Goal: Task Accomplishment & Management: Use online tool/utility

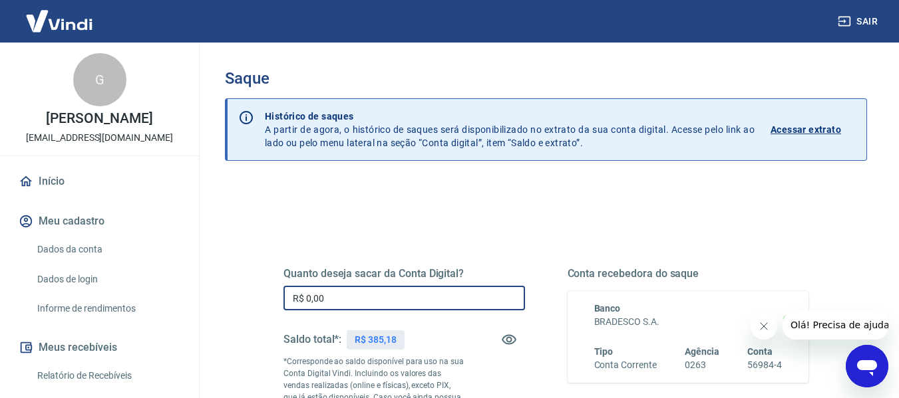
click at [462, 295] on input "R$ 0,00" at bounding box center [403, 298] width 241 height 25
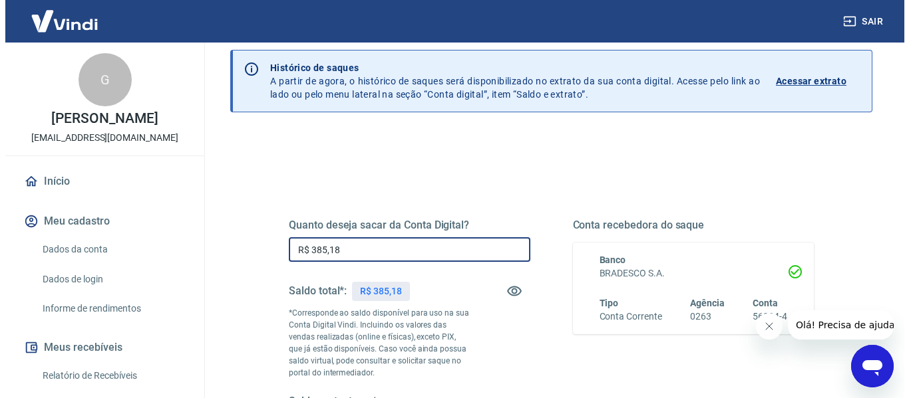
scroll to position [133, 0]
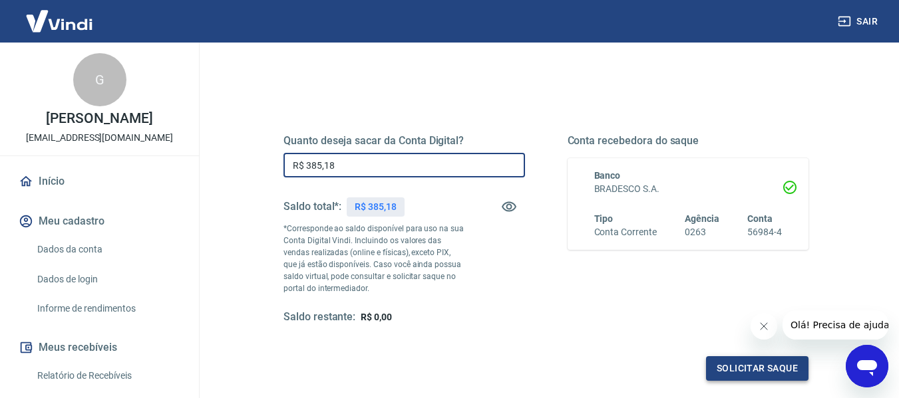
type input "R$ 385,18"
click at [732, 363] on button "Solicitar saque" at bounding box center [757, 369] width 102 height 25
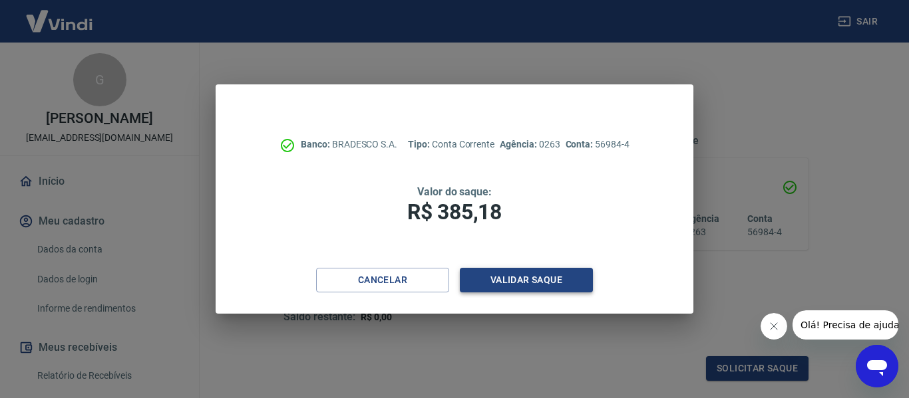
click at [567, 286] on button "Validar saque" at bounding box center [526, 280] width 133 height 25
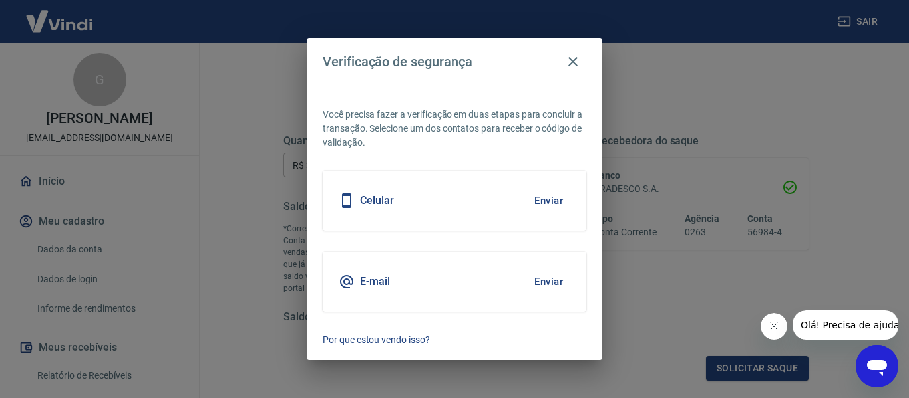
drag, startPoint x: 537, startPoint y: 194, endPoint x: 539, endPoint y: 184, distance: 10.8
click at [538, 194] on button "Enviar" at bounding box center [548, 201] width 43 height 28
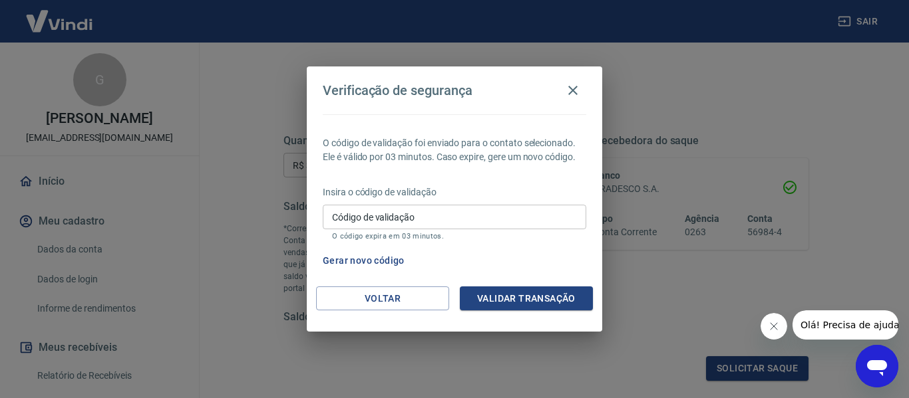
click at [465, 217] on input "Código de validação" at bounding box center [454, 217] width 263 height 25
click at [555, 266] on div "Gerar novo código" at bounding box center [451, 261] width 269 height 25
click at [377, 297] on button "Voltar" at bounding box center [382, 299] width 133 height 25
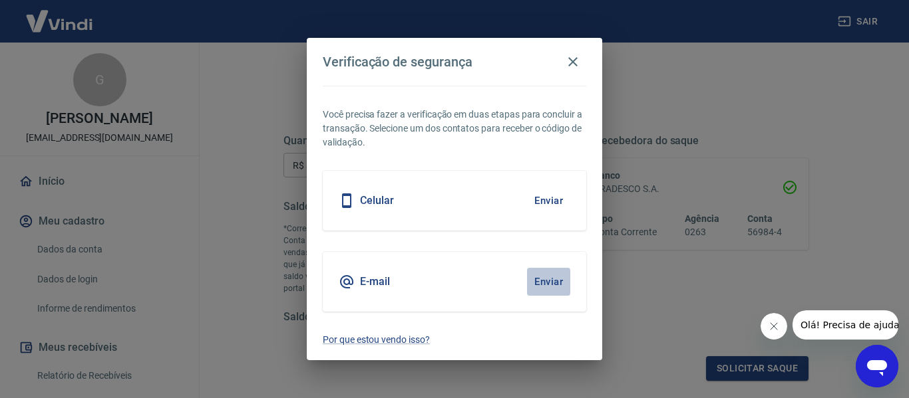
click at [562, 283] on button "Enviar" at bounding box center [548, 282] width 43 height 28
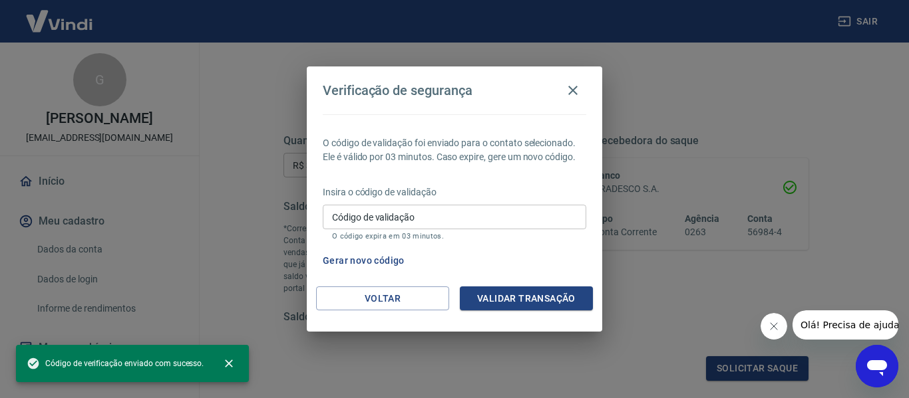
click at [482, 209] on input "Código de validação" at bounding box center [454, 217] width 263 height 25
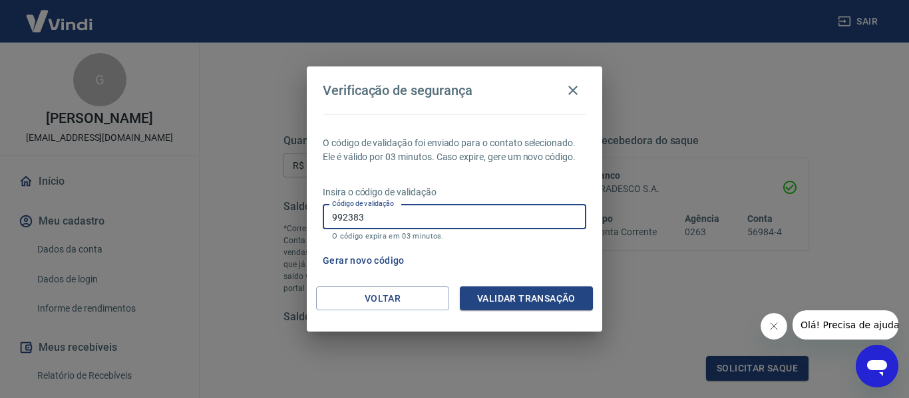
type input "992383"
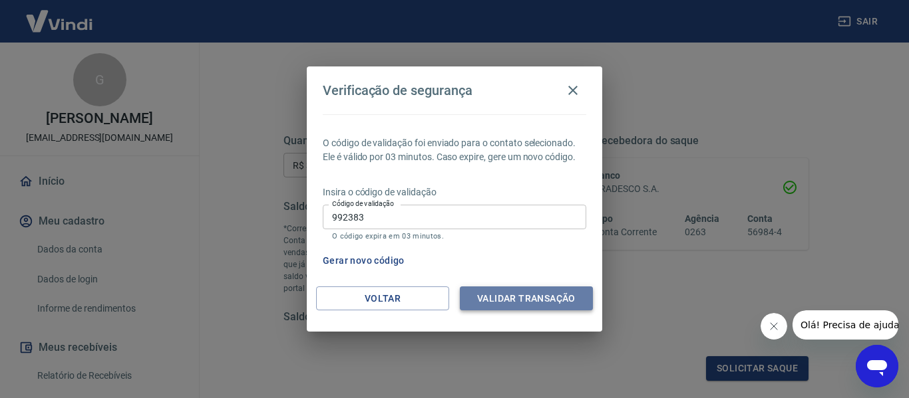
click at [522, 301] on button "Validar transação" at bounding box center [526, 299] width 133 height 25
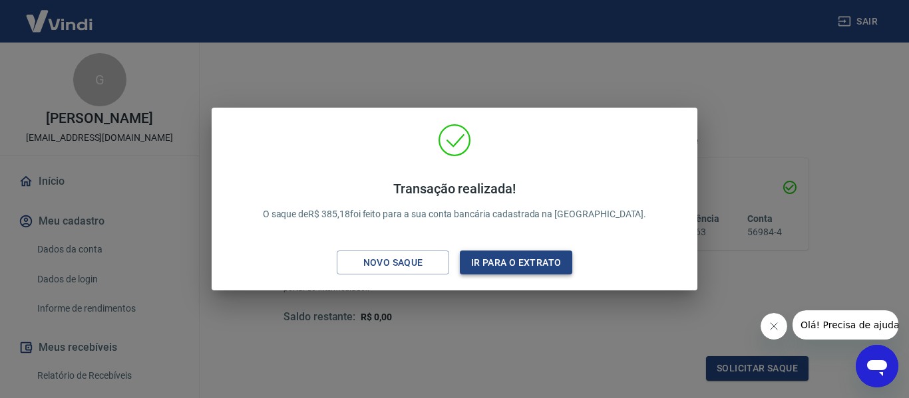
drag, startPoint x: 536, startPoint y: 295, endPoint x: 514, endPoint y: 264, distance: 38.1
click at [514, 264] on button "Ir para o extrato" at bounding box center [516, 263] width 112 height 25
